Goal: Check status: Check status

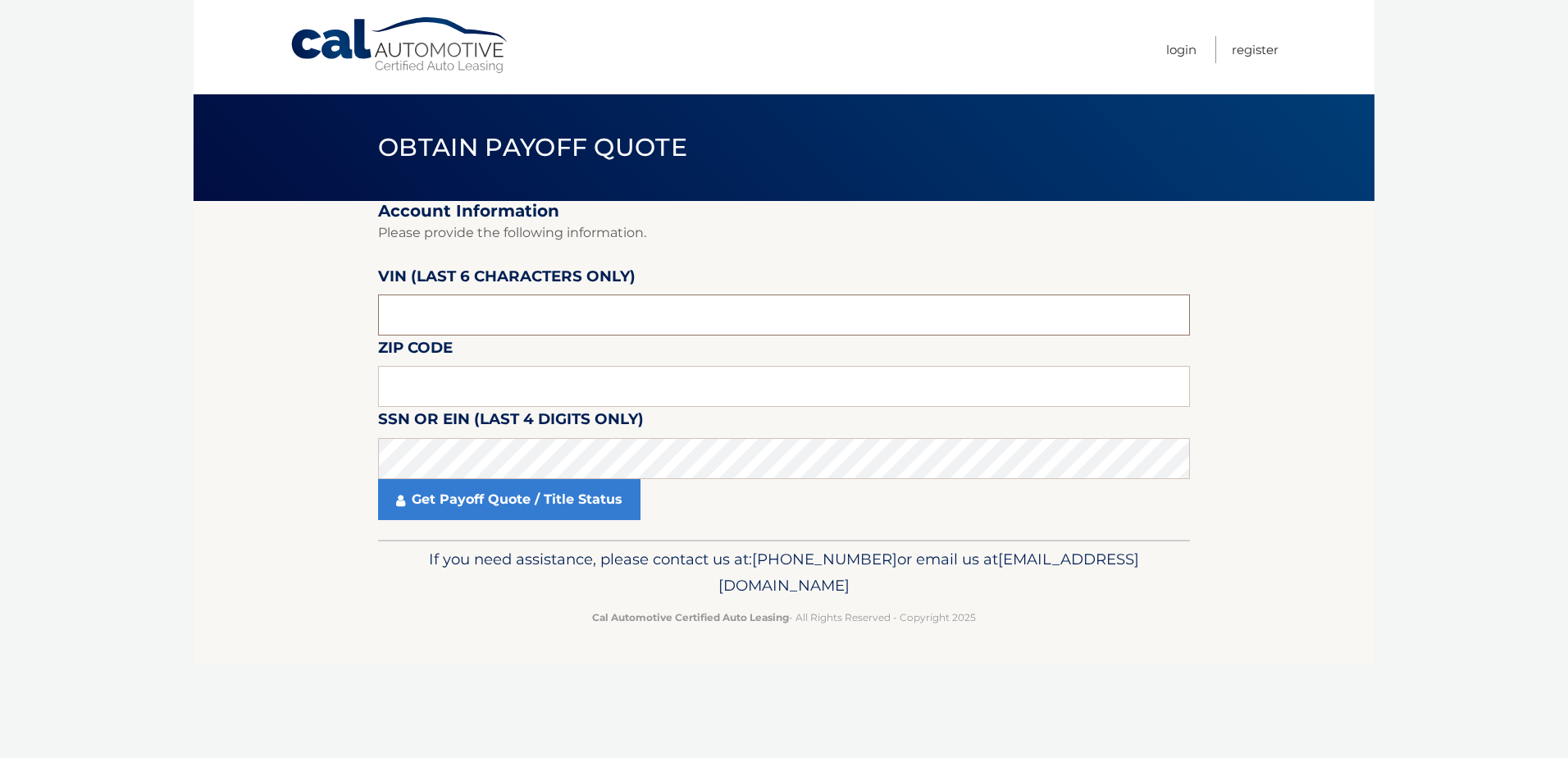
click at [518, 314] on input "text" at bounding box center [784, 315] width 812 height 41
type input "N*****"
type input "141535"
type input "19047"
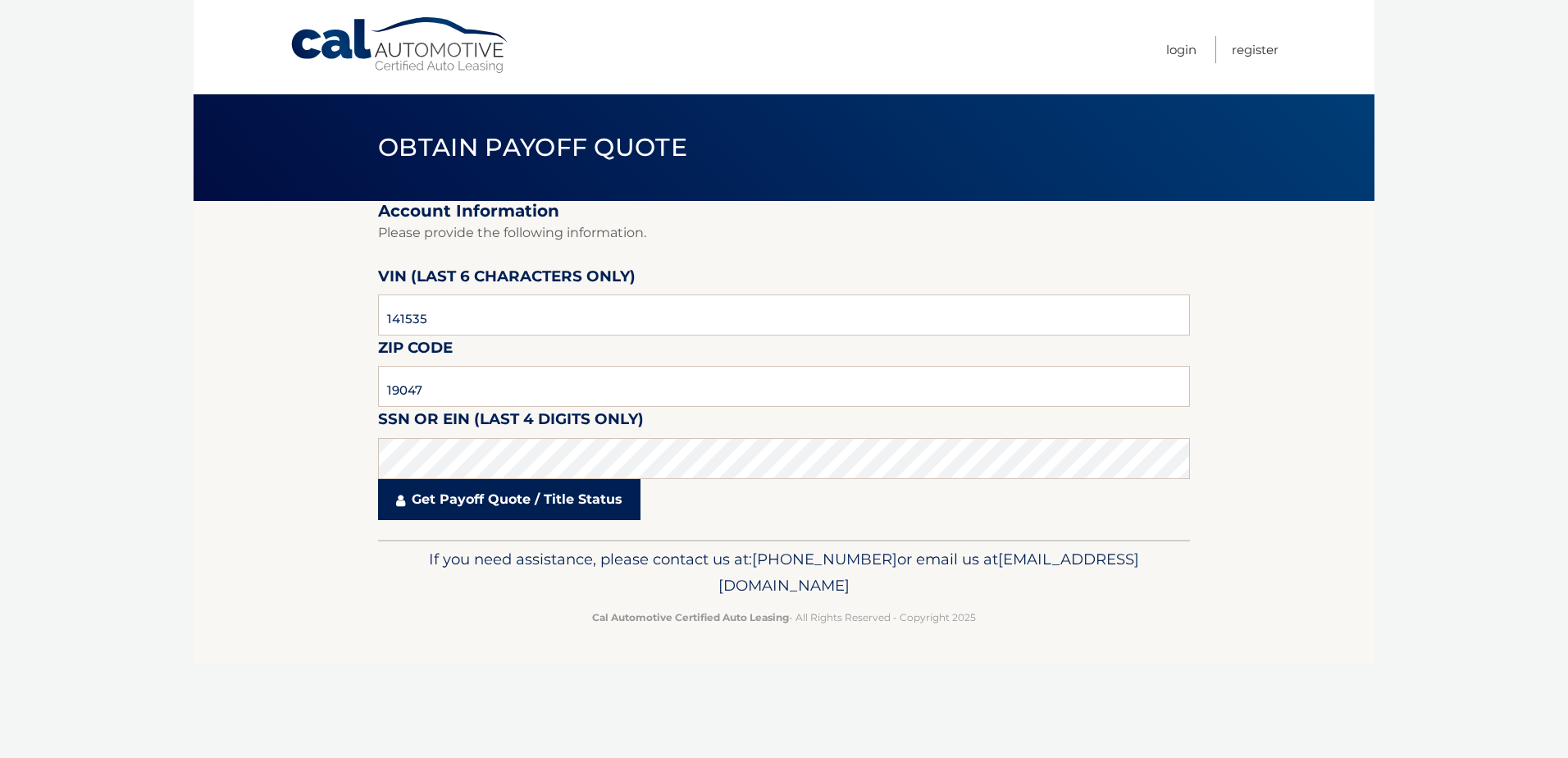
click at [537, 502] on link "Get Payoff Quote / Title Status" at bounding box center [509, 499] width 262 height 41
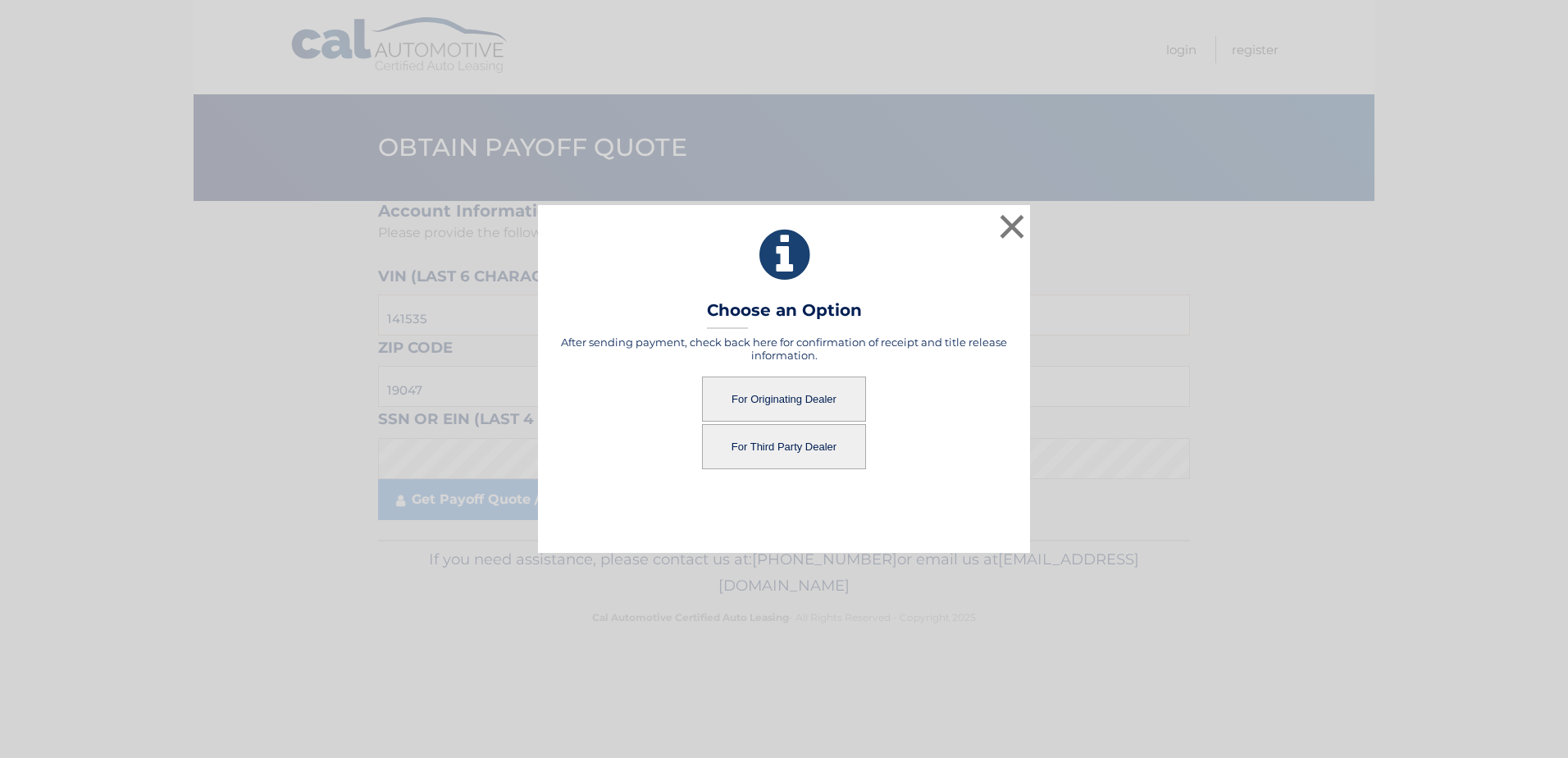
click at [790, 399] on button "For Originating Dealer" at bounding box center [784, 399] width 164 height 45
click at [790, 399] on button "For Originating Dealer" at bounding box center [784, 399] width 164 height 45
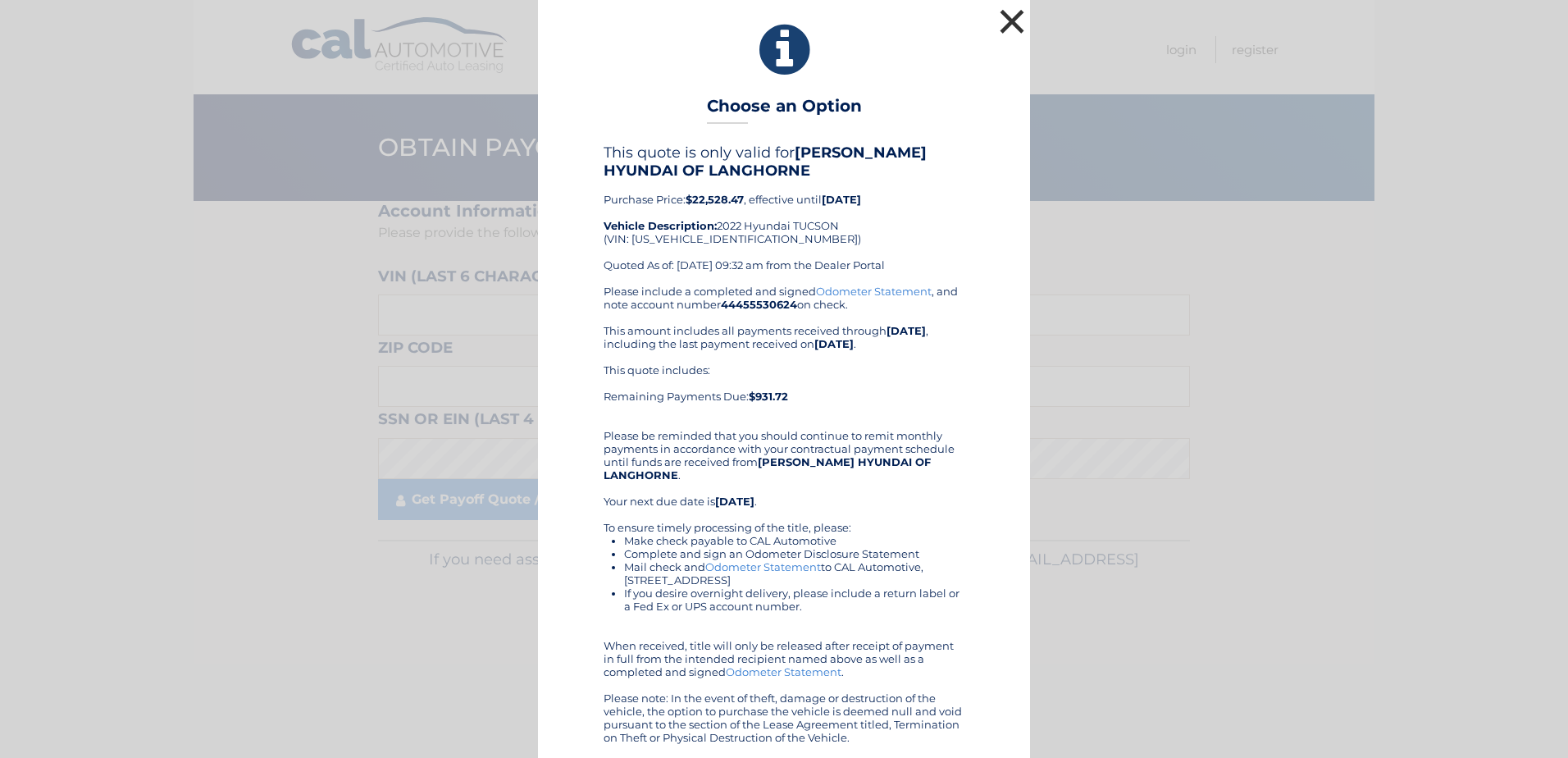
click at [1010, 15] on button "×" at bounding box center [1012, 21] width 33 height 33
